Goal: Information Seeking & Learning: Learn about a topic

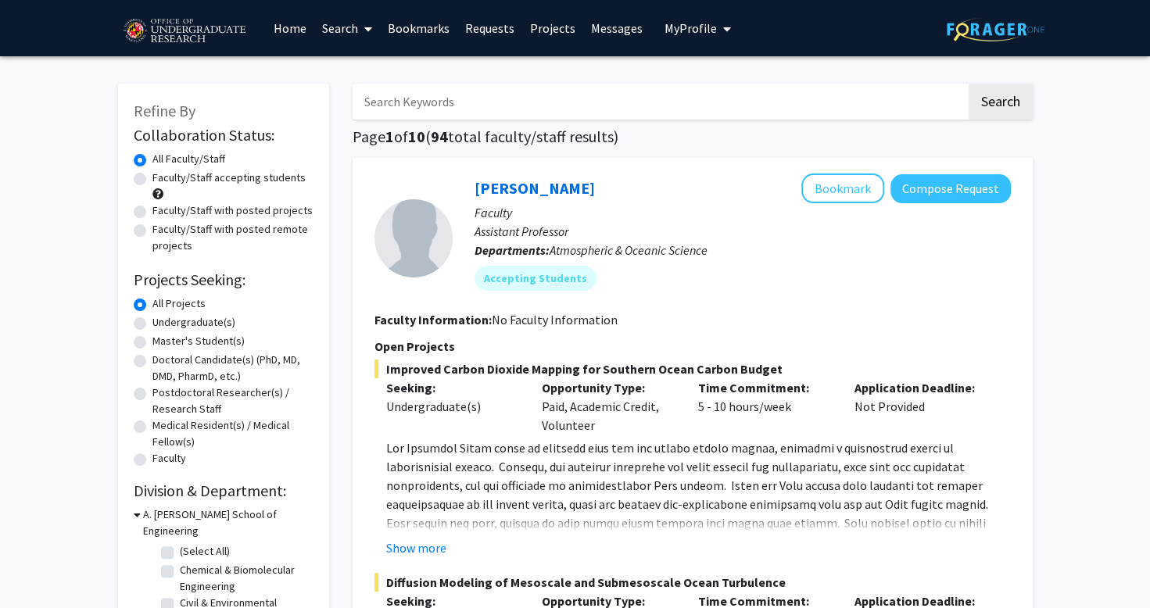
click at [178, 321] on label "Undergraduate(s)" at bounding box center [193, 322] width 83 height 16
click at [163, 321] on input "Undergraduate(s)" at bounding box center [157, 319] width 10 height 10
radio input "true"
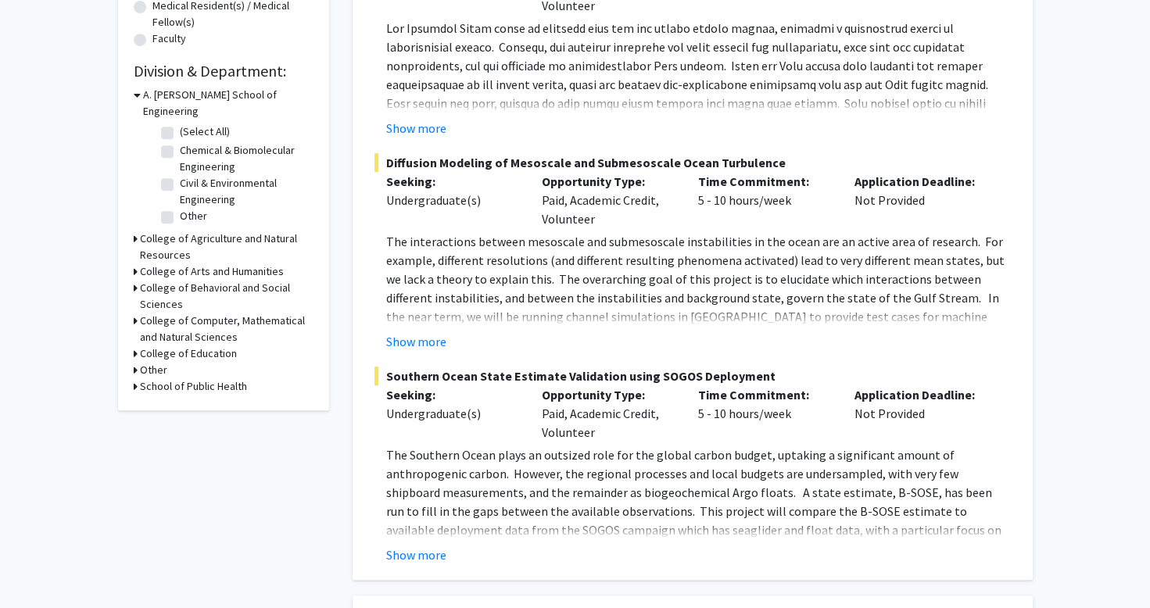
scroll to position [303, 0]
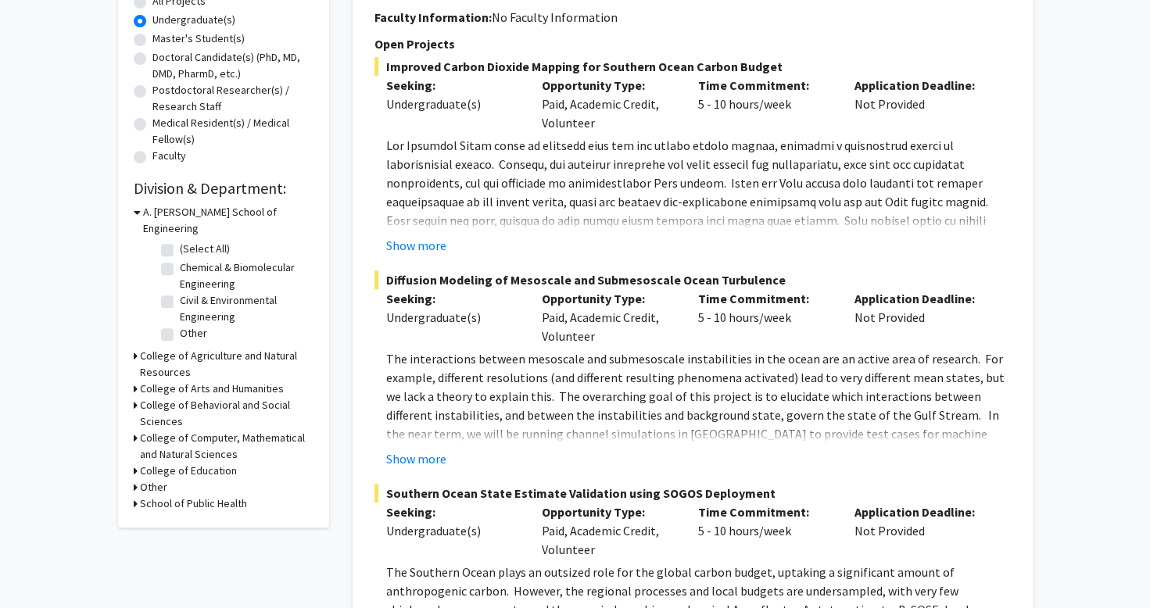
click at [180, 241] on label "(Select All)" at bounding box center [205, 249] width 50 height 16
click at [180, 241] on input "(Select All)" at bounding box center [185, 246] width 10 height 10
checkbox input "true"
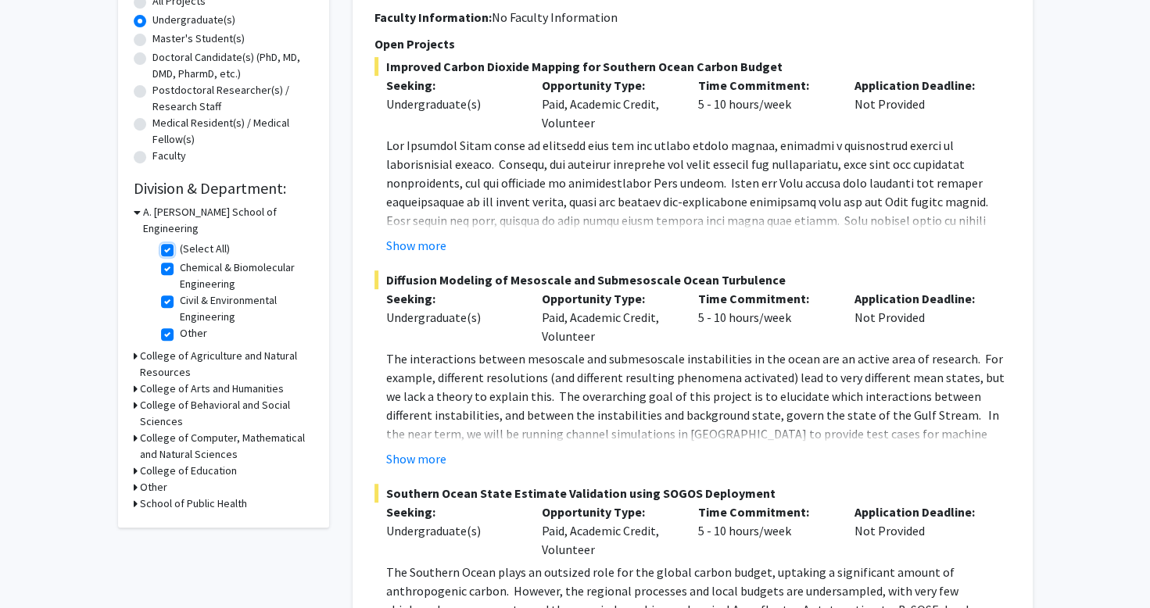
checkbox input "true"
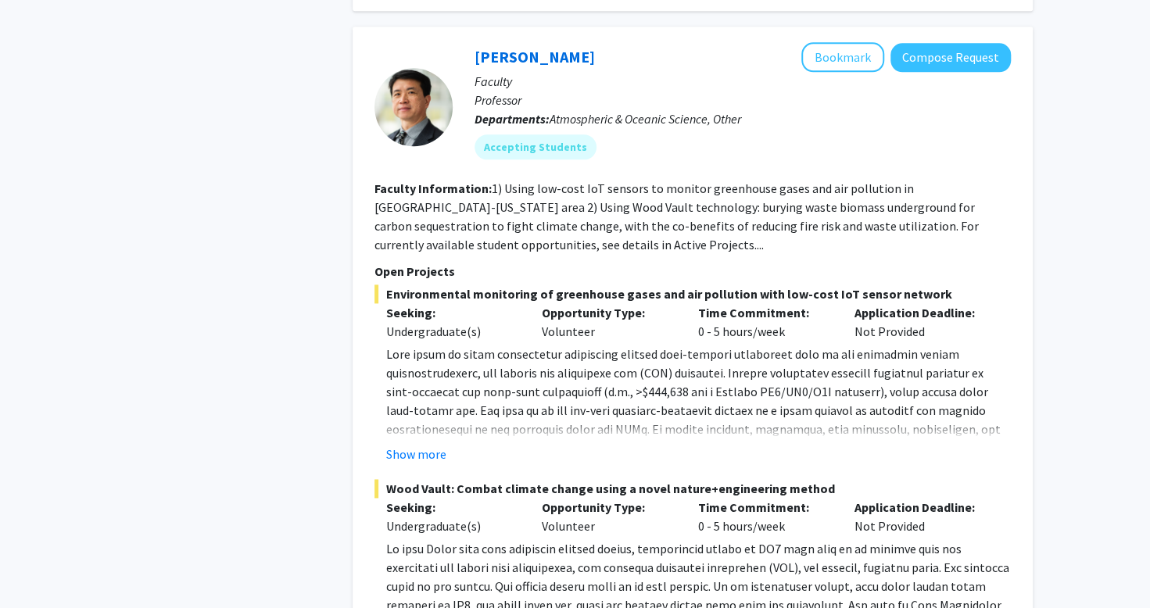
scroll to position [1052, 0]
